Goal: Information Seeking & Learning: Learn about a topic

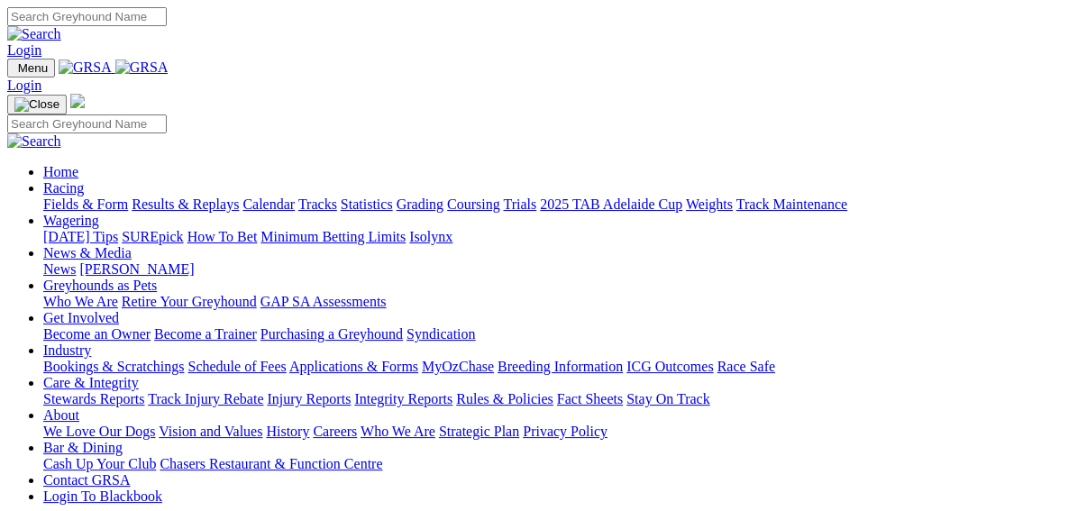
click at [190, 196] on link "Results & Replays" at bounding box center [185, 203] width 107 height 15
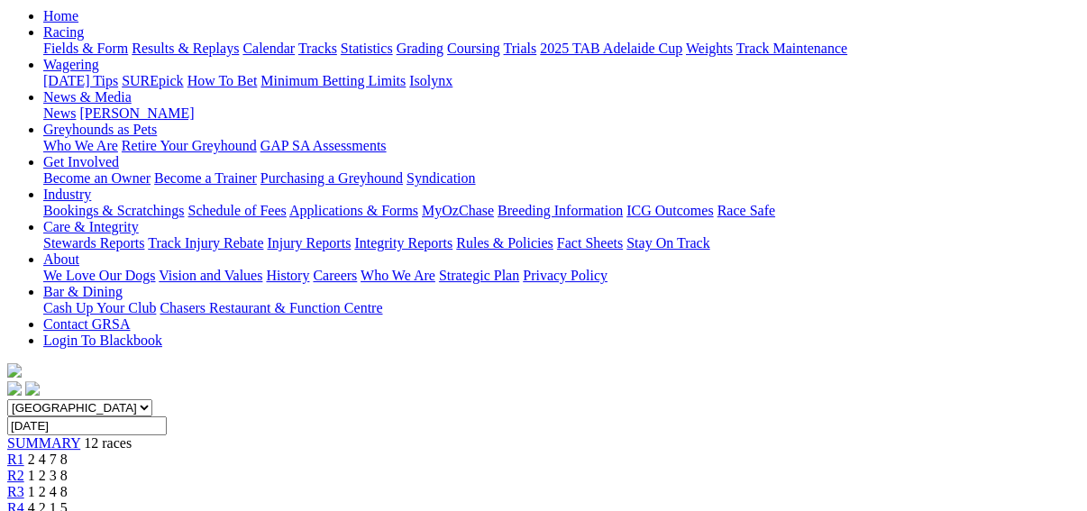
scroll to position [216, 0]
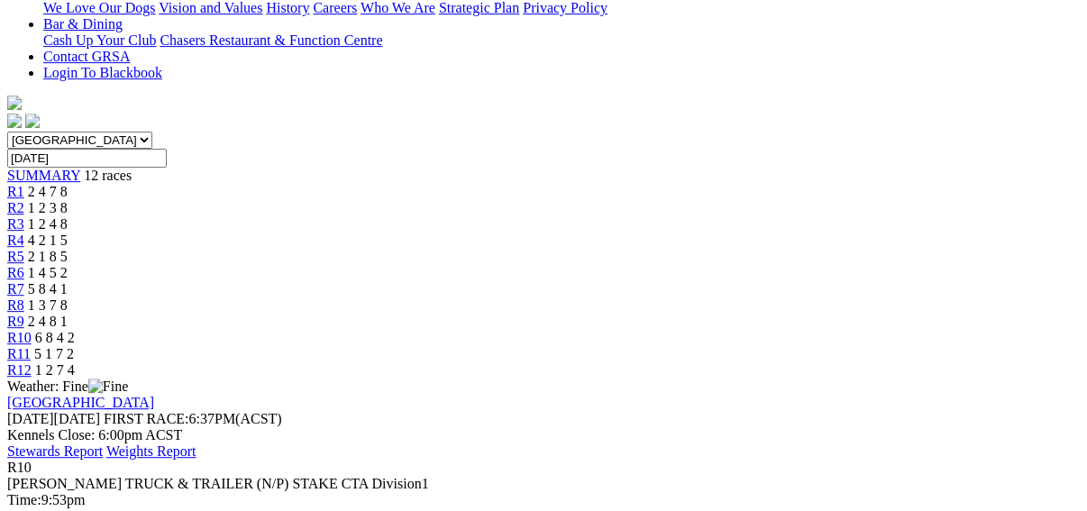
scroll to position [433, 0]
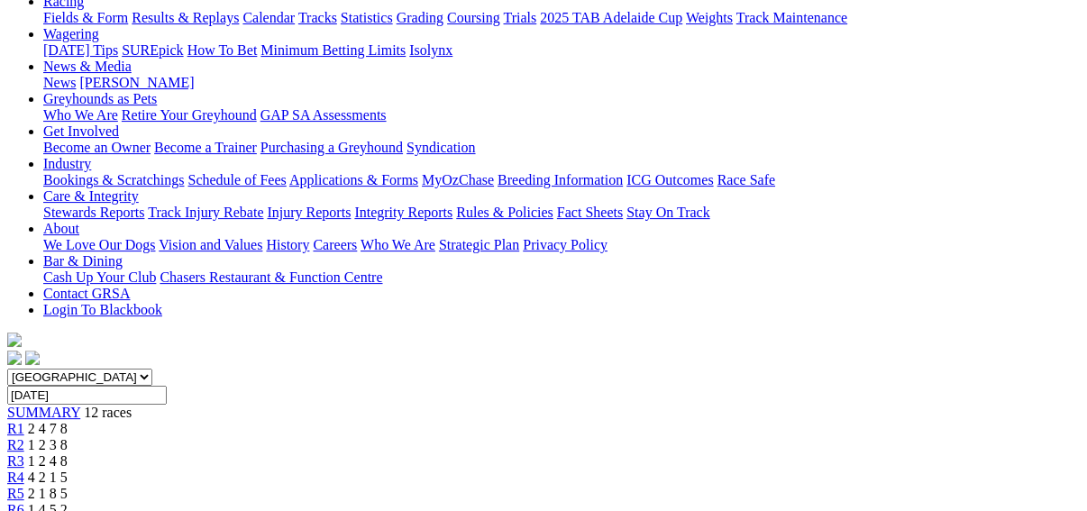
scroll to position [216, 0]
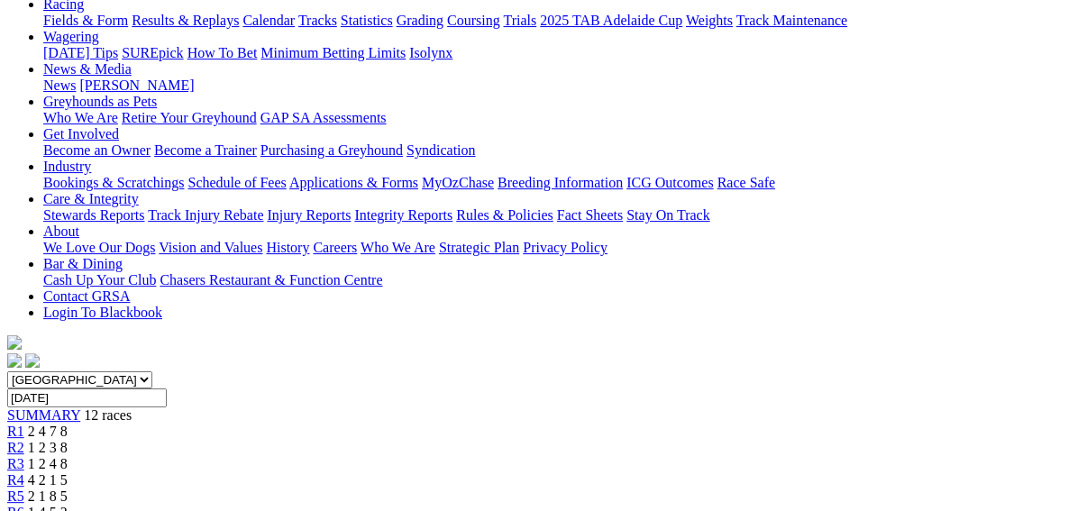
click at [24, 505] on span "R6" at bounding box center [15, 512] width 17 height 15
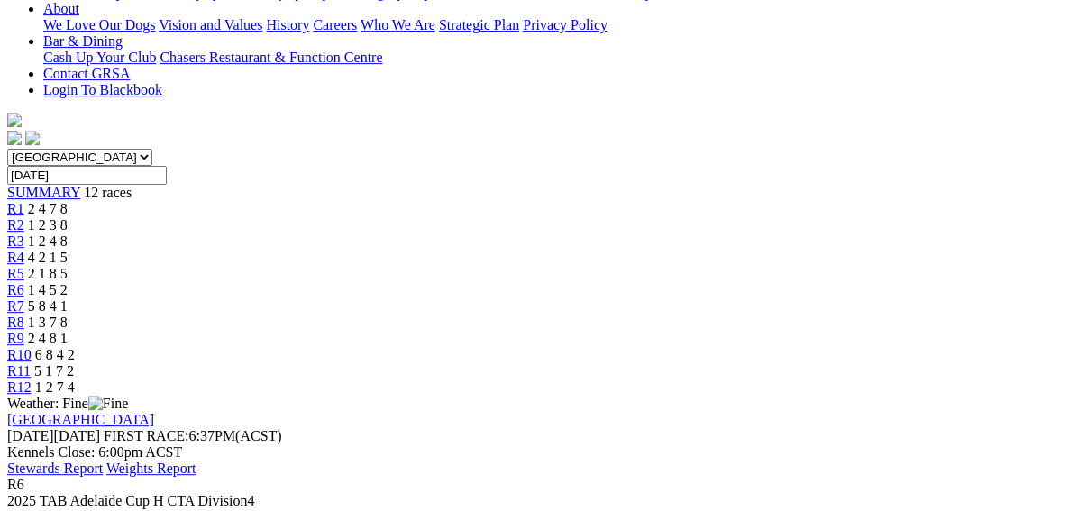
scroll to position [360, 0]
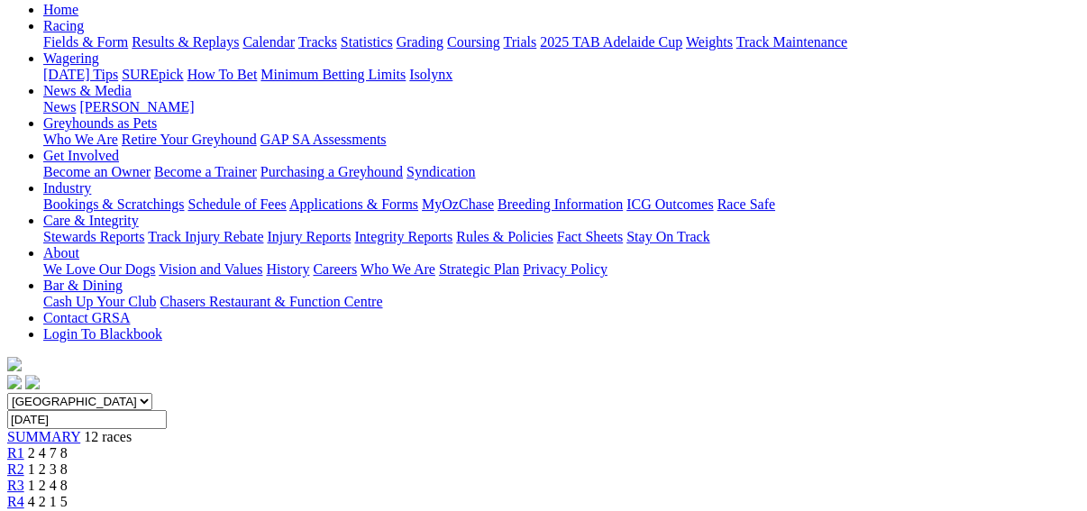
scroll to position [0, 0]
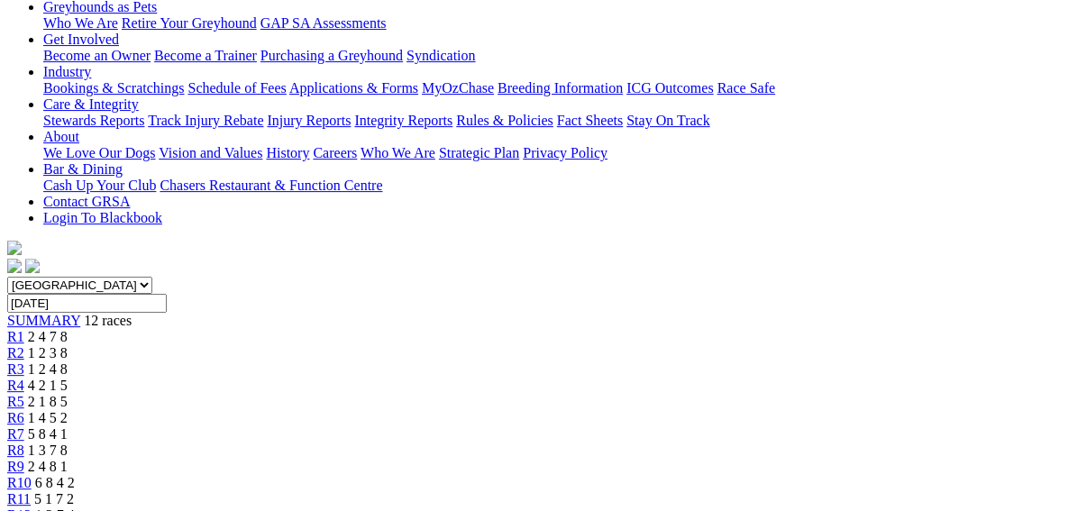
scroll to position [216, 0]
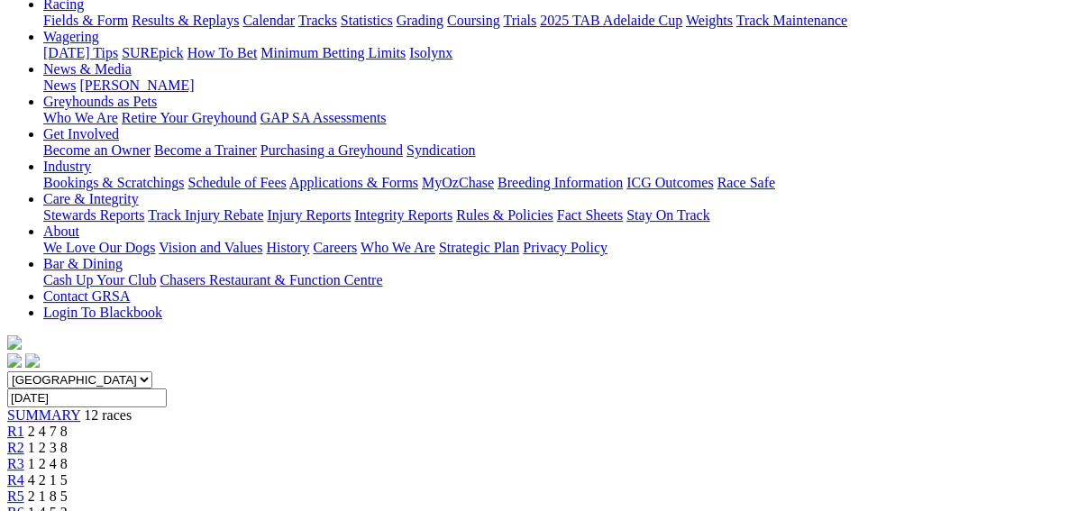
click at [24, 456] on span "R3" at bounding box center [15, 463] width 17 height 15
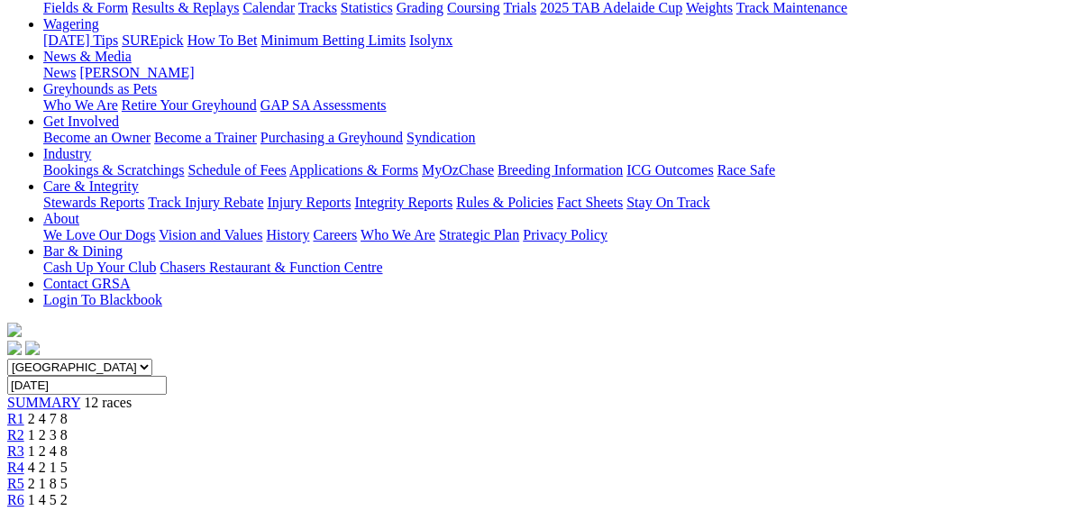
scroll to position [144, 0]
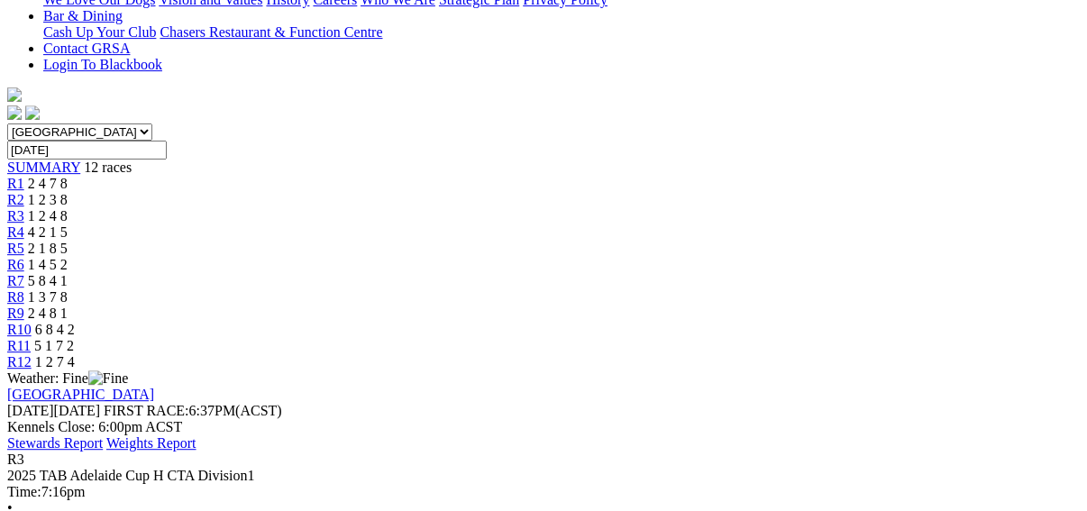
scroll to position [505, 0]
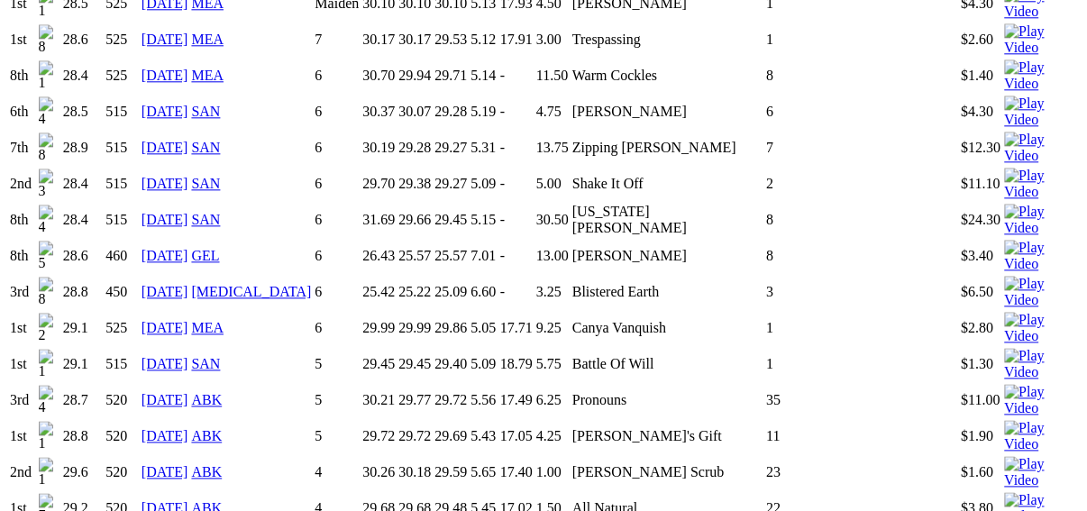
scroll to position [937, 0]
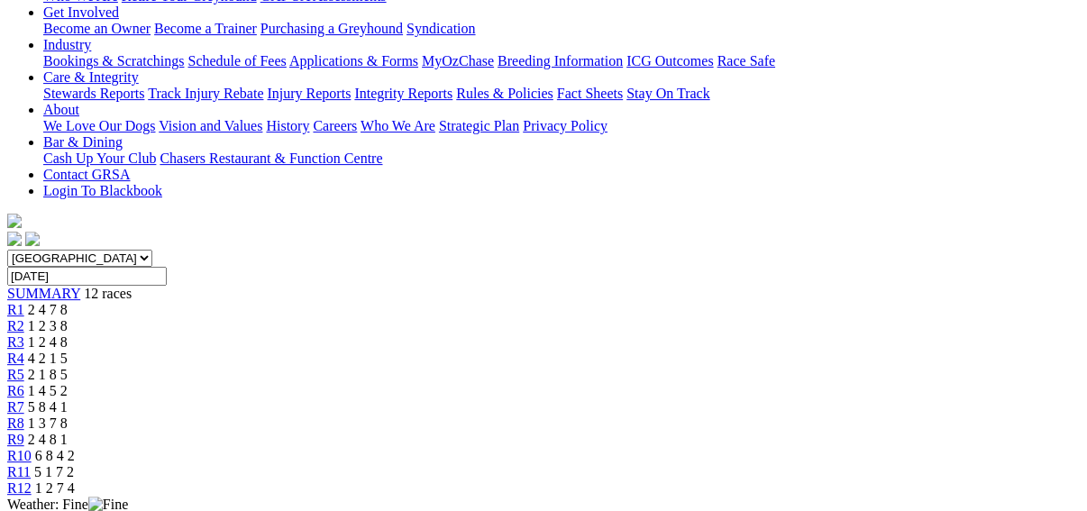
scroll to position [360, 0]
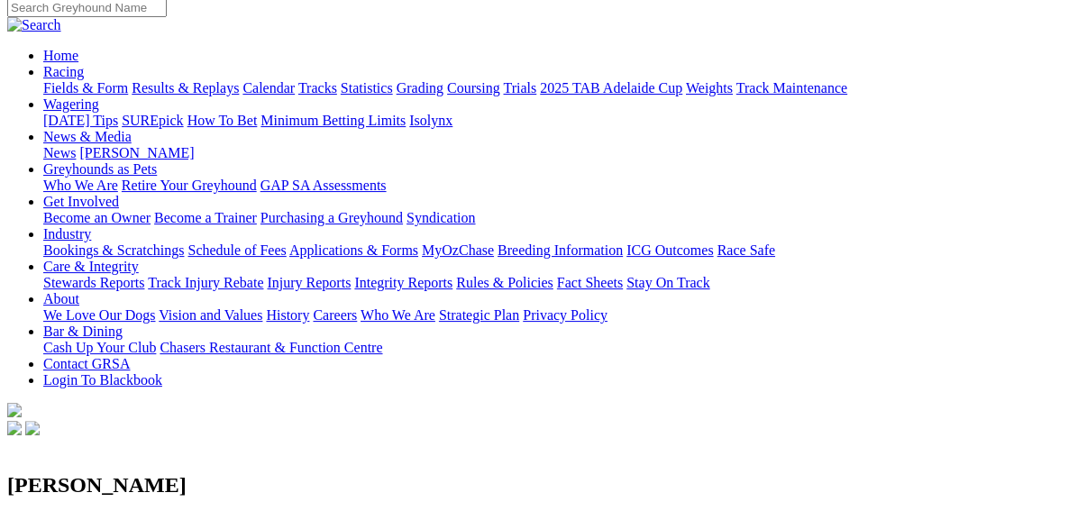
scroll to position [144, 0]
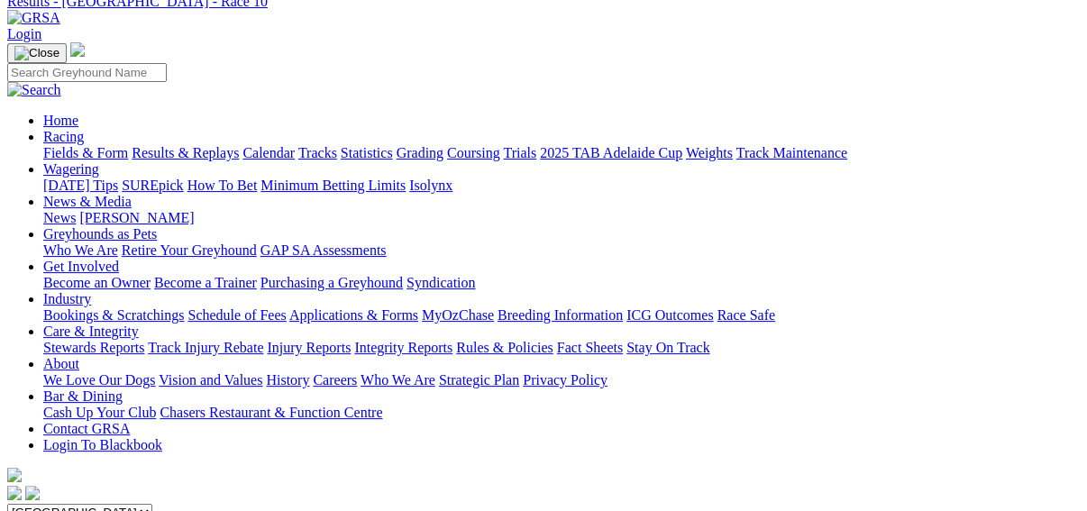
scroll to position [216, 0]
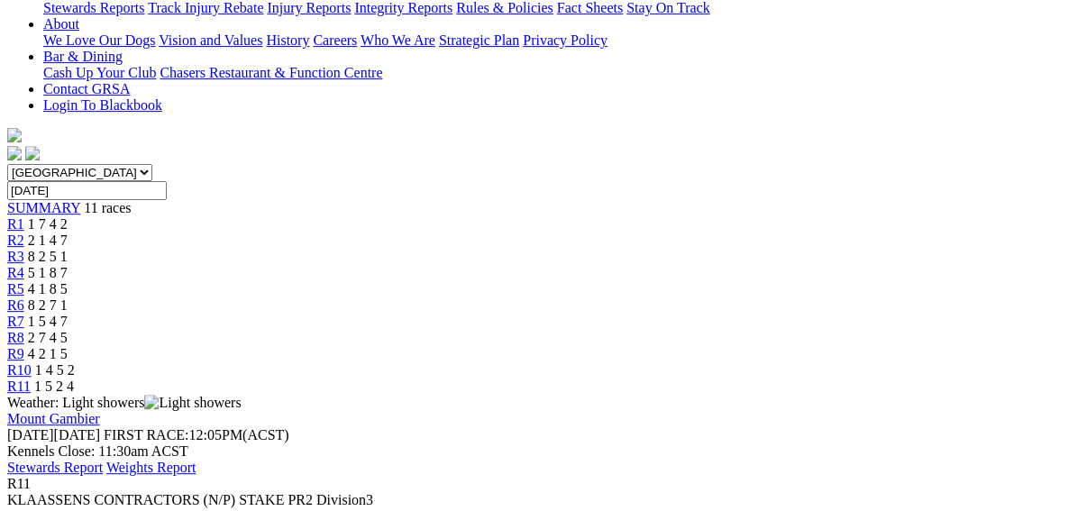
scroll to position [433, 0]
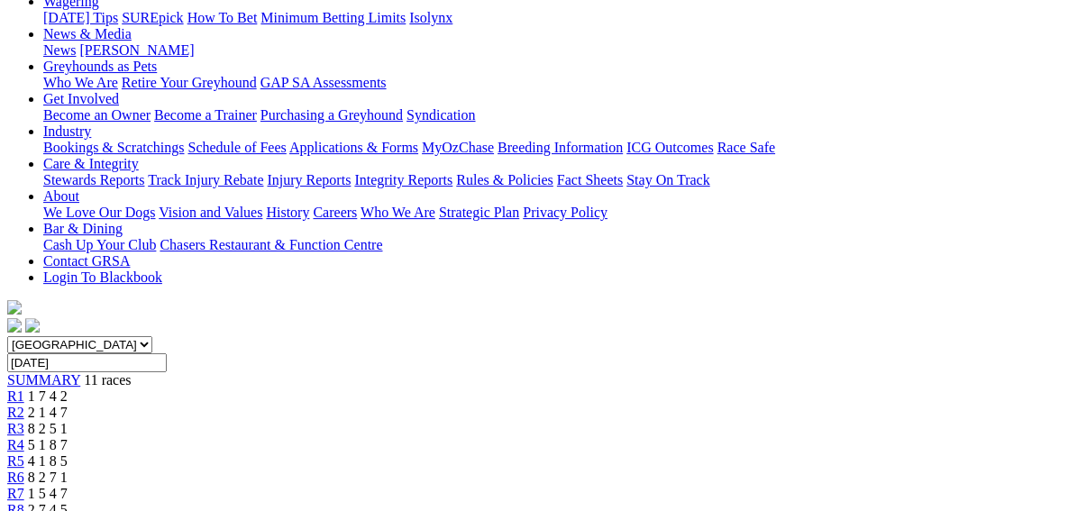
scroll to position [72, 0]
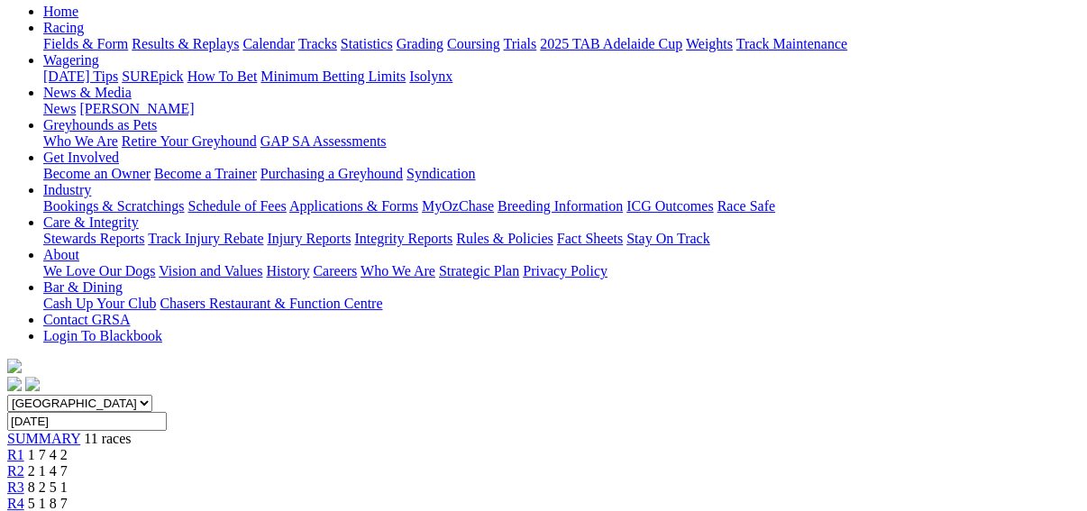
scroll to position [192, 0]
click at [24, 464] on link "R2" at bounding box center [15, 471] width 17 height 15
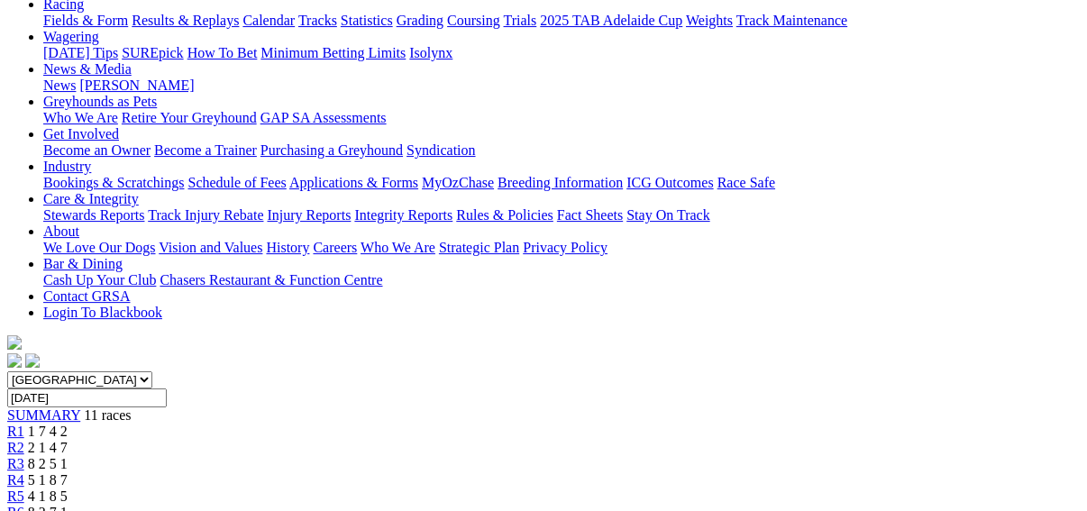
scroll to position [216, 0]
click at [24, 456] on link "R3" at bounding box center [15, 463] width 17 height 15
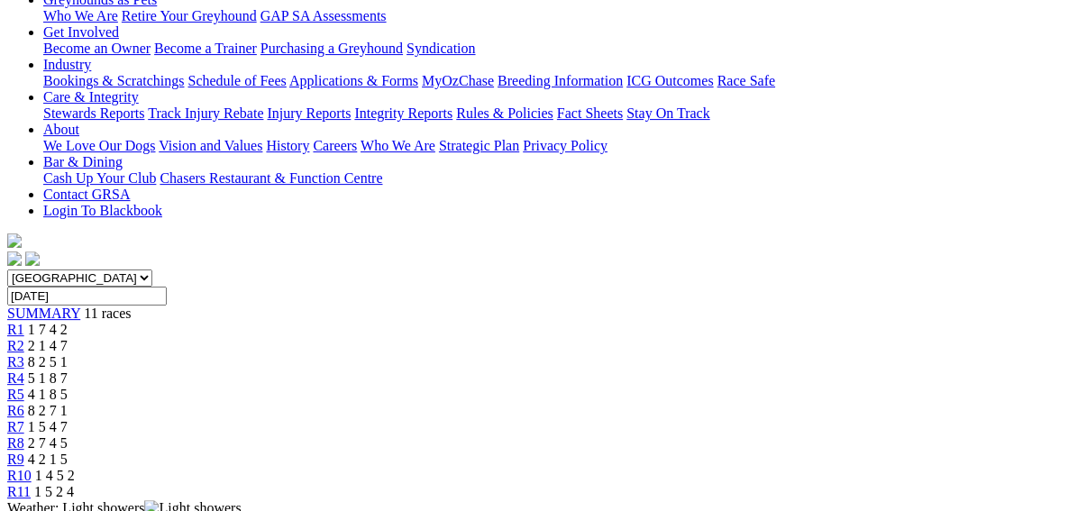
scroll to position [174, 0]
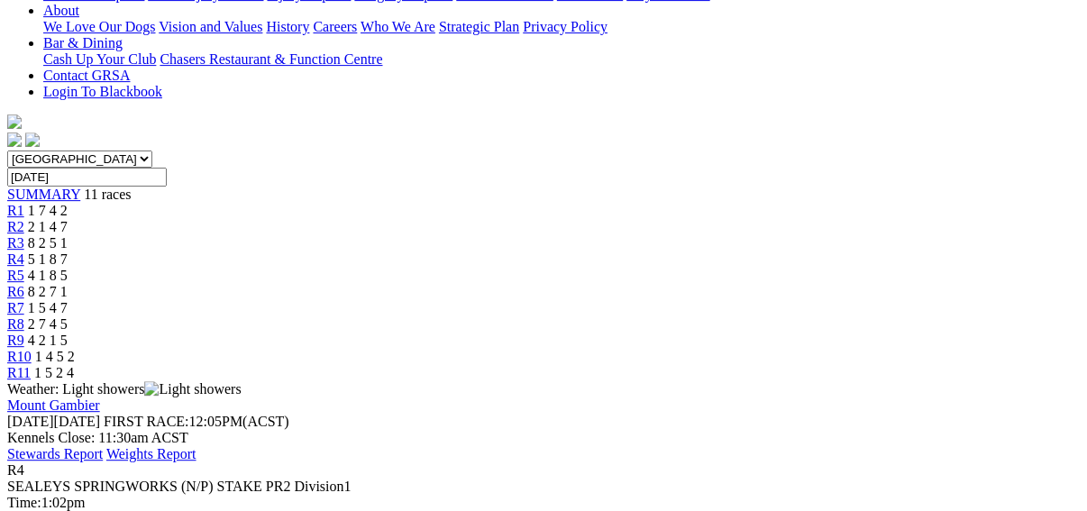
scroll to position [144, 0]
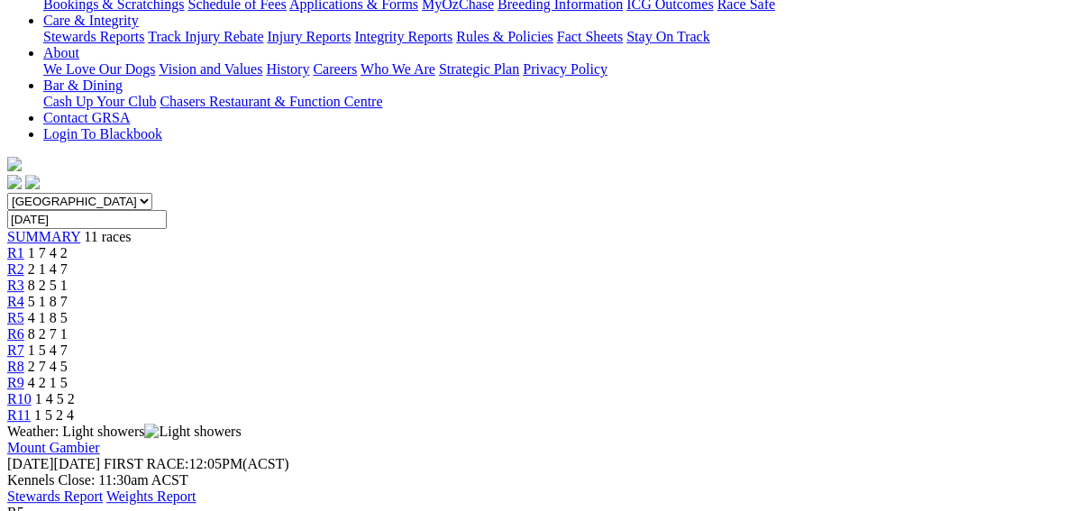
scroll to position [144, 0]
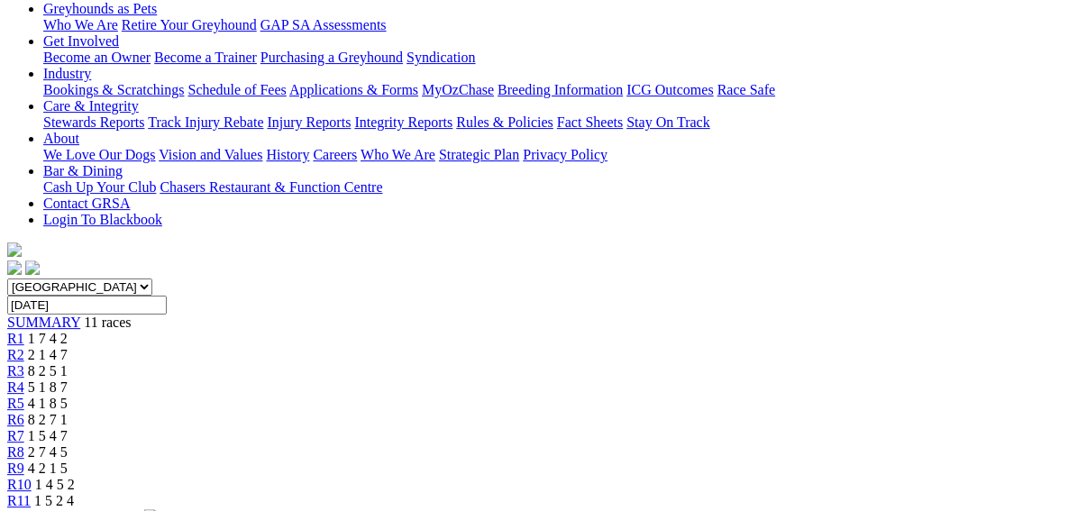
scroll to position [144, 0]
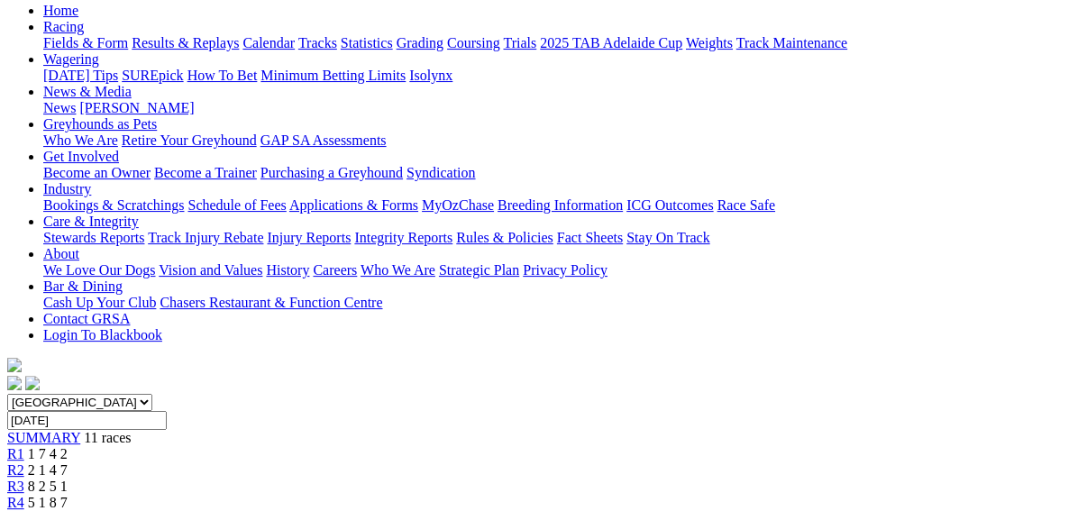
scroll to position [144, 0]
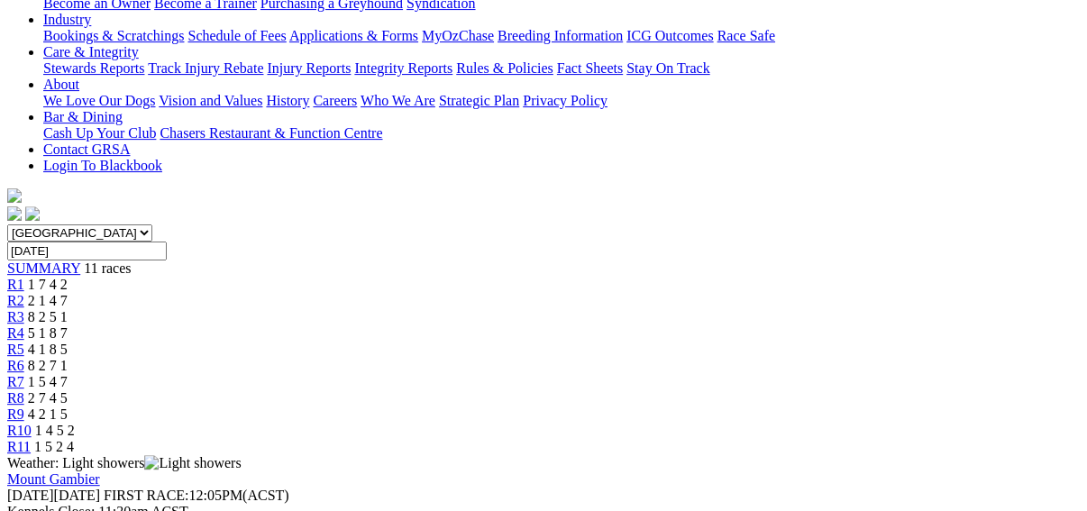
scroll to position [144, 0]
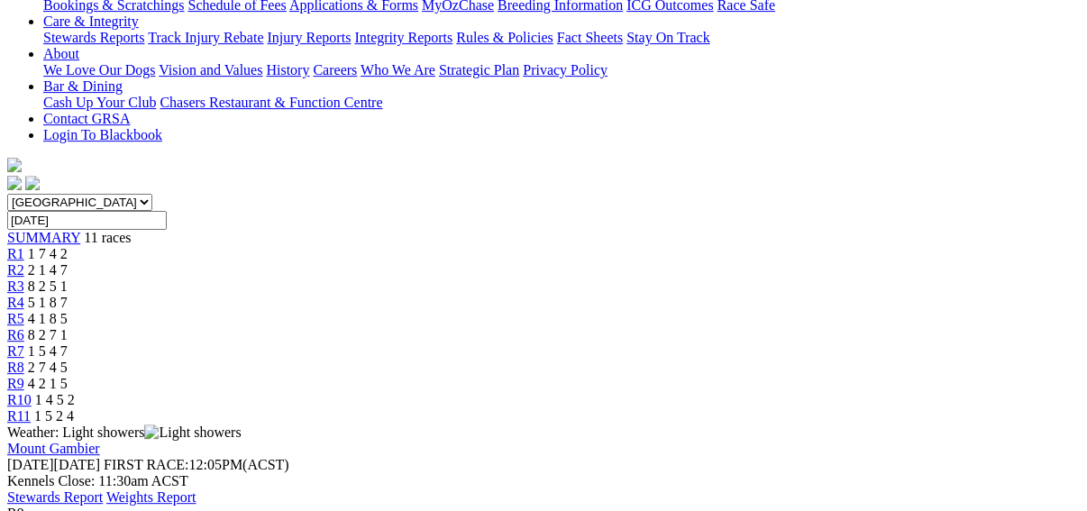
scroll to position [144, 0]
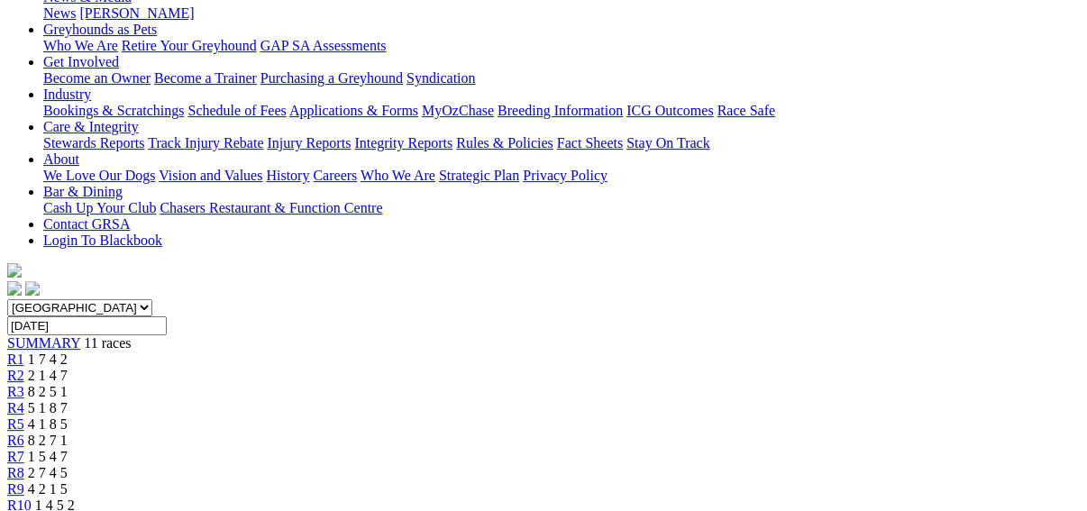
scroll to position [216, 0]
